Goal: Check status: Check status

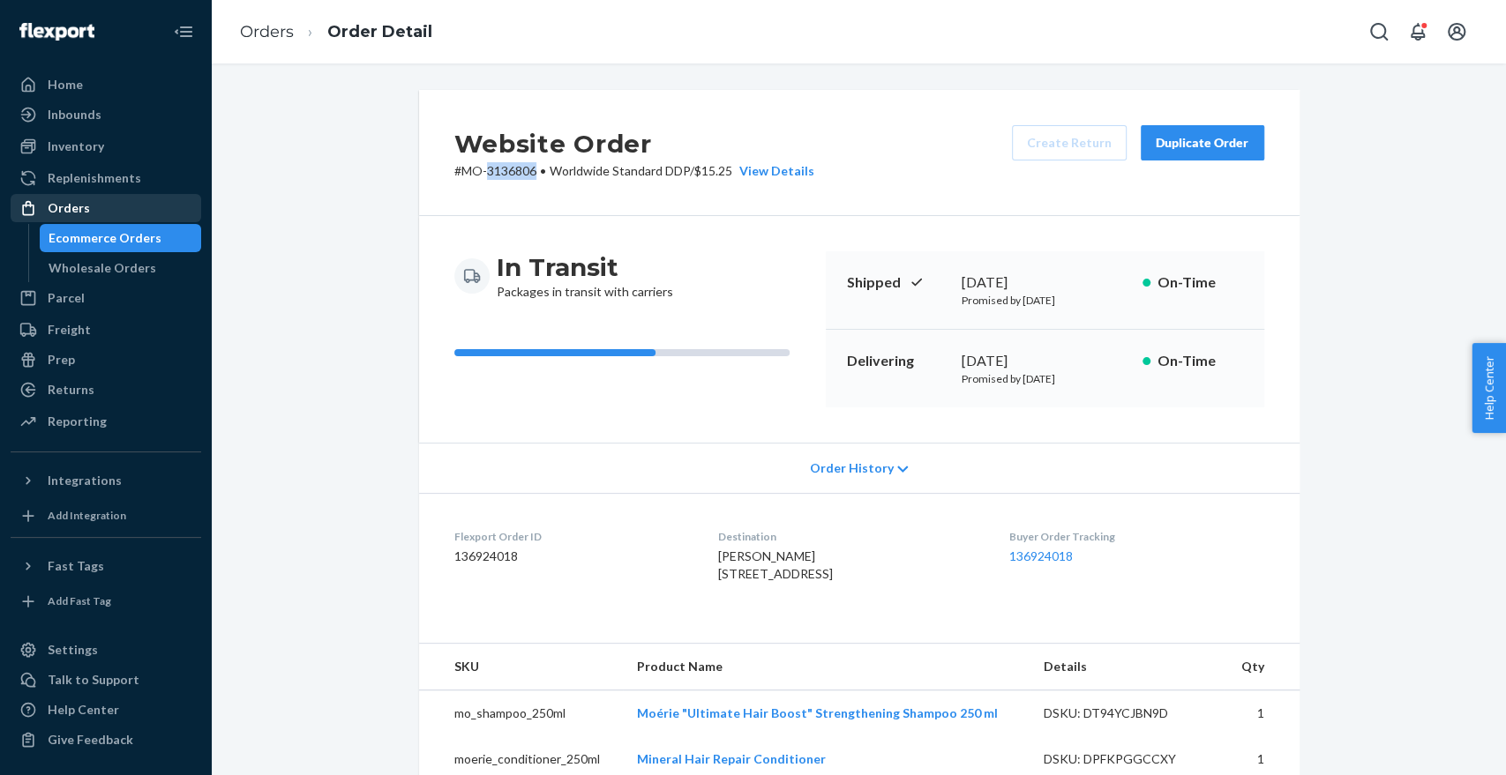
click at [132, 198] on div "Orders" at bounding box center [105, 208] width 187 height 25
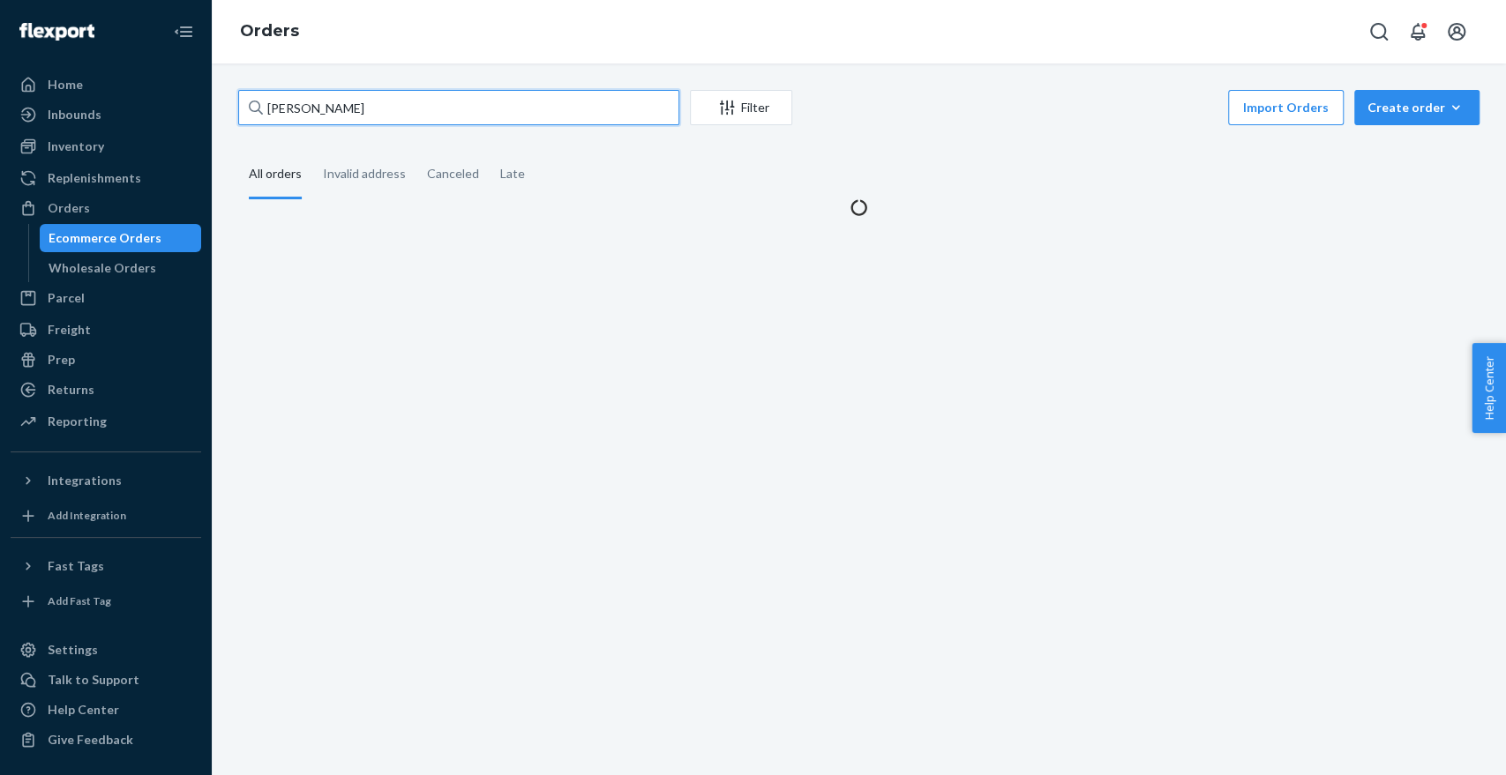
click at [409, 99] on input "[PERSON_NAME]" at bounding box center [458, 107] width 441 height 35
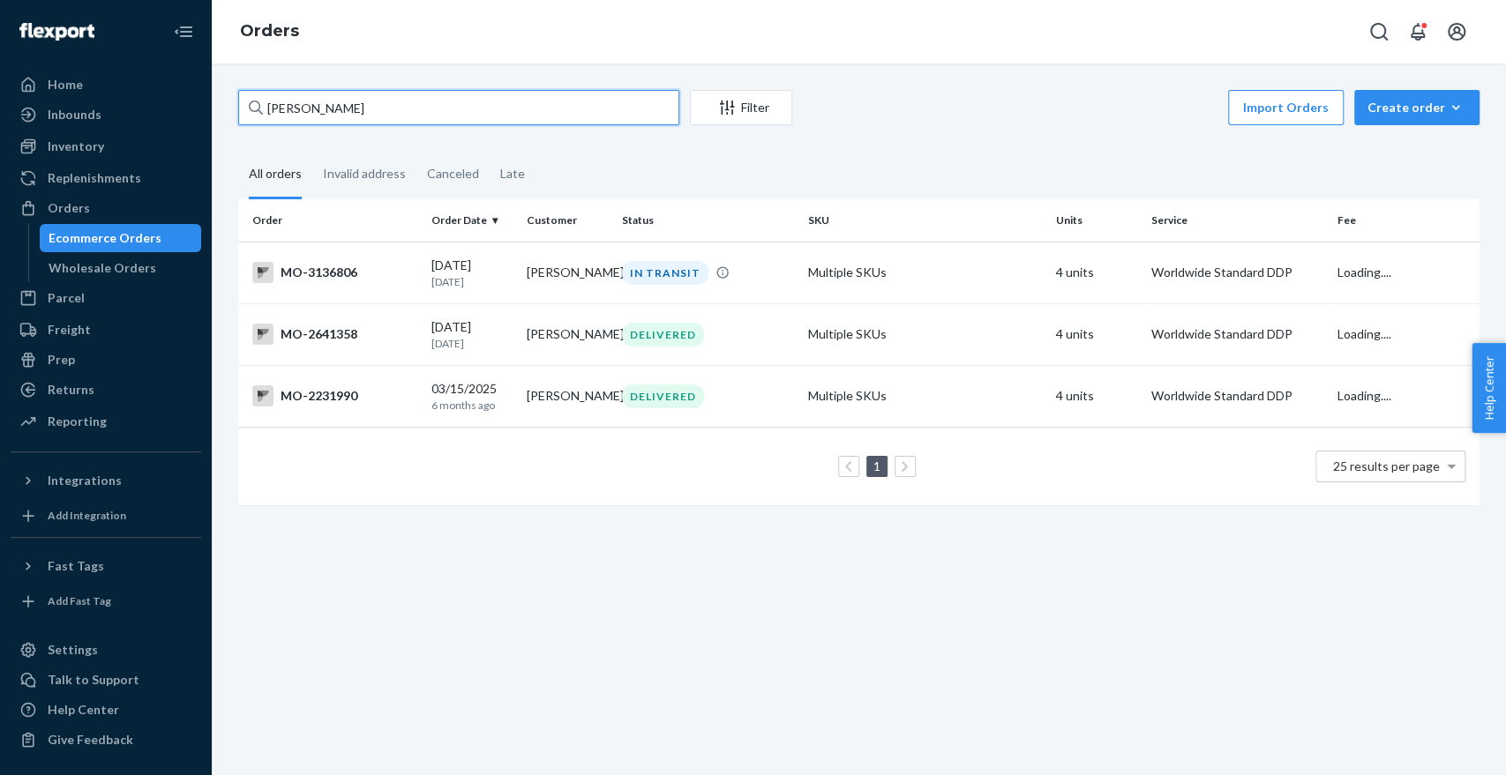
paste input "[PERSON_NAME]"
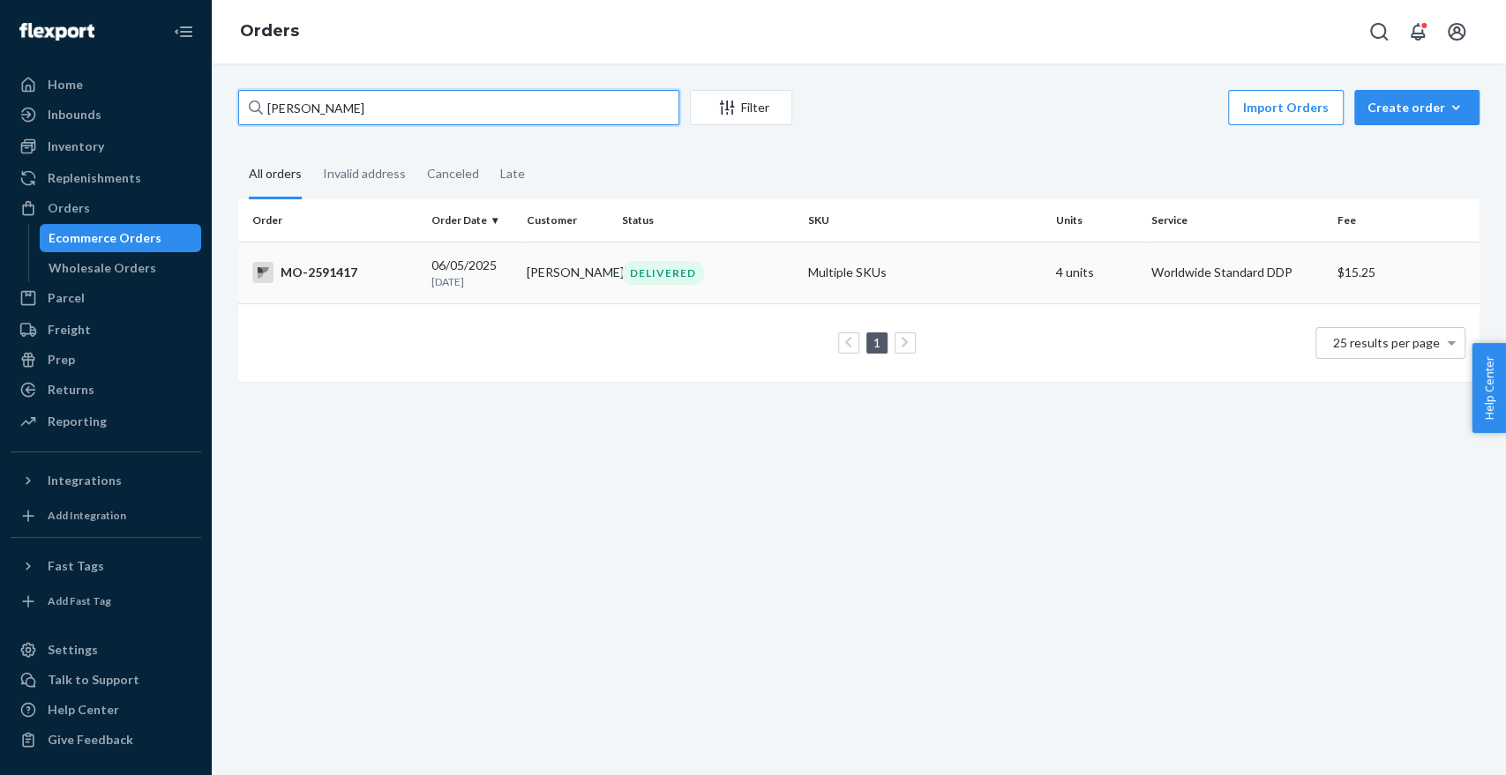
type input "[PERSON_NAME]"
click at [754, 285] on div "DELIVERED" at bounding box center [707, 273] width 179 height 24
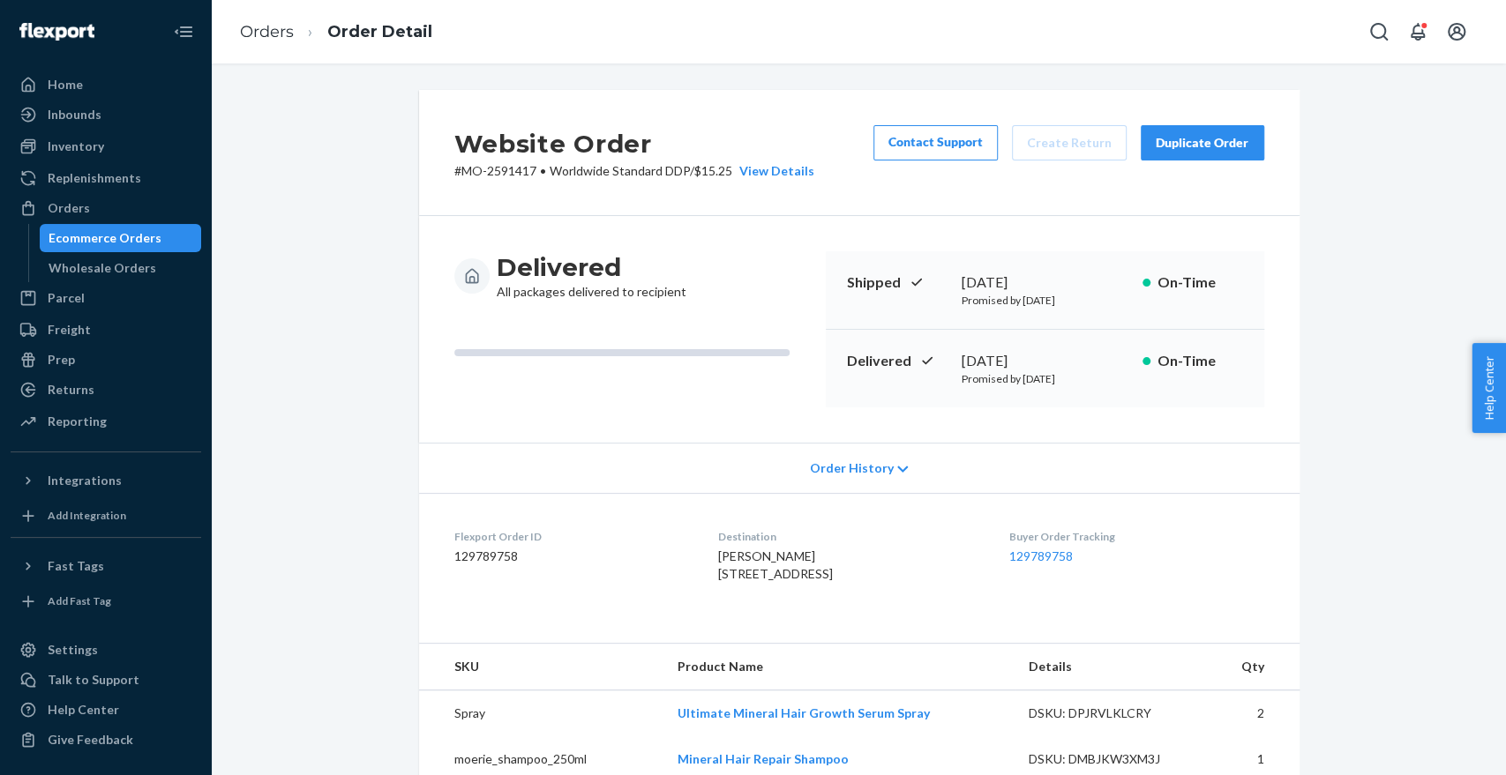
click at [511, 168] on p "# MO-2591417 • Worldwide Standard DDP / $15.25 View Details" at bounding box center [634, 171] width 360 height 18
copy p "2591417"
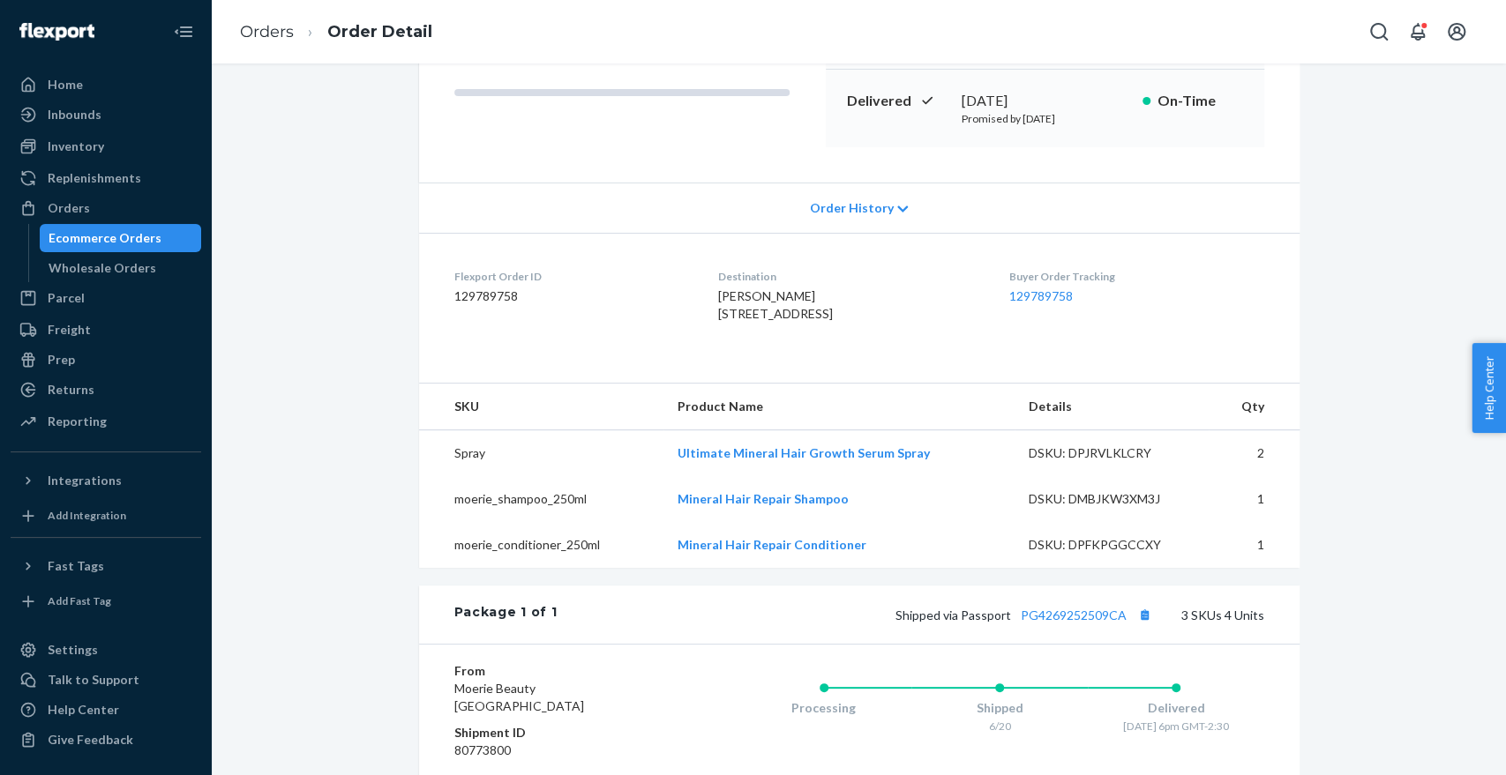
scroll to position [522, 0]
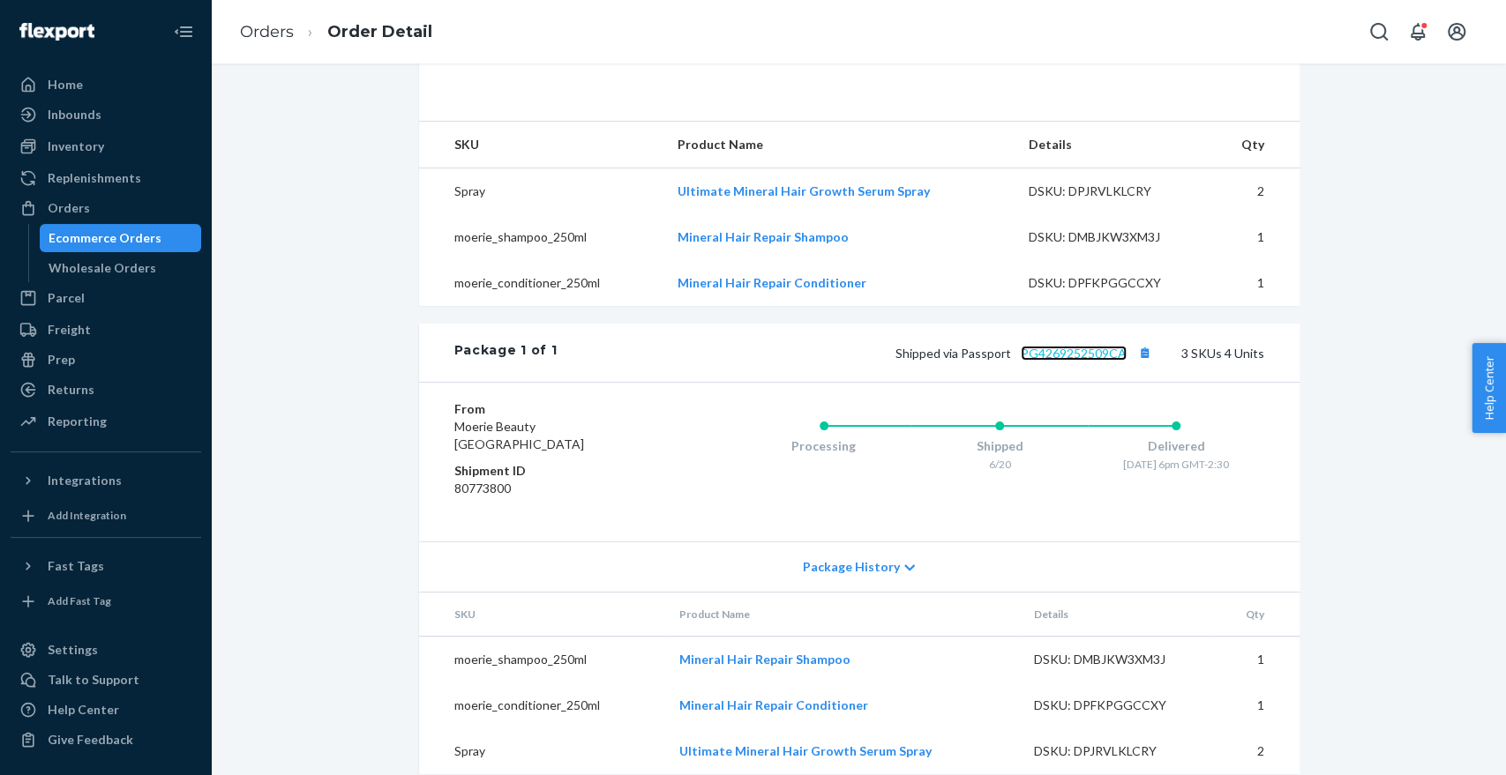
click at [1051, 361] on link "PG4269252509CA" at bounding box center [1074, 353] width 106 height 15
